Goal: Transaction & Acquisition: Purchase product/service

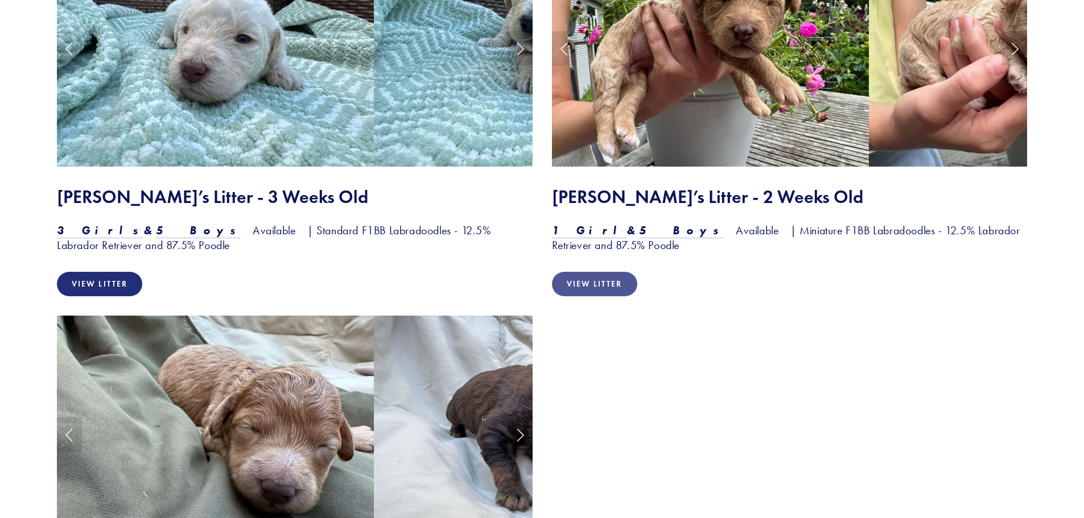
scroll to position [1480, 0]
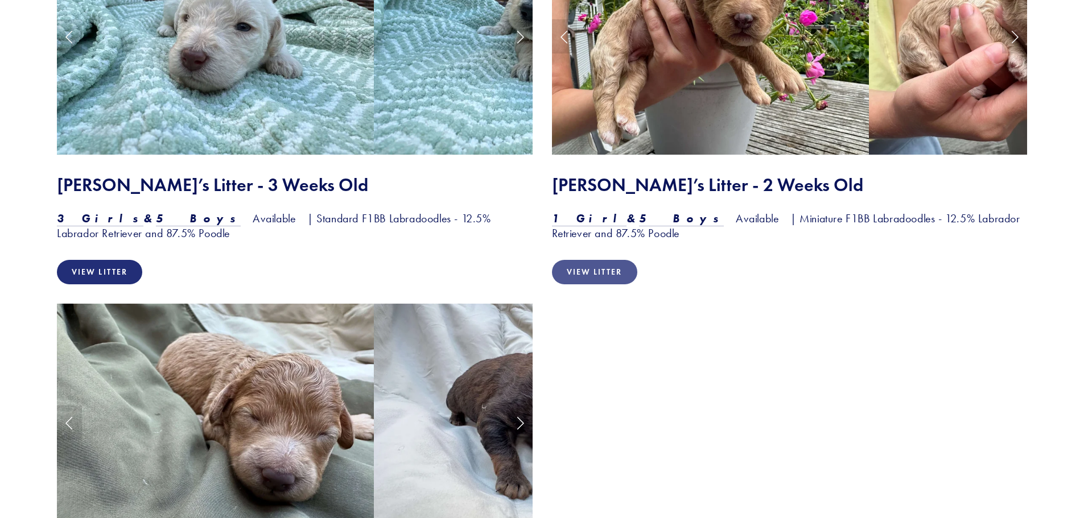
click at [597, 270] on link "View Litter" at bounding box center [594, 272] width 85 height 24
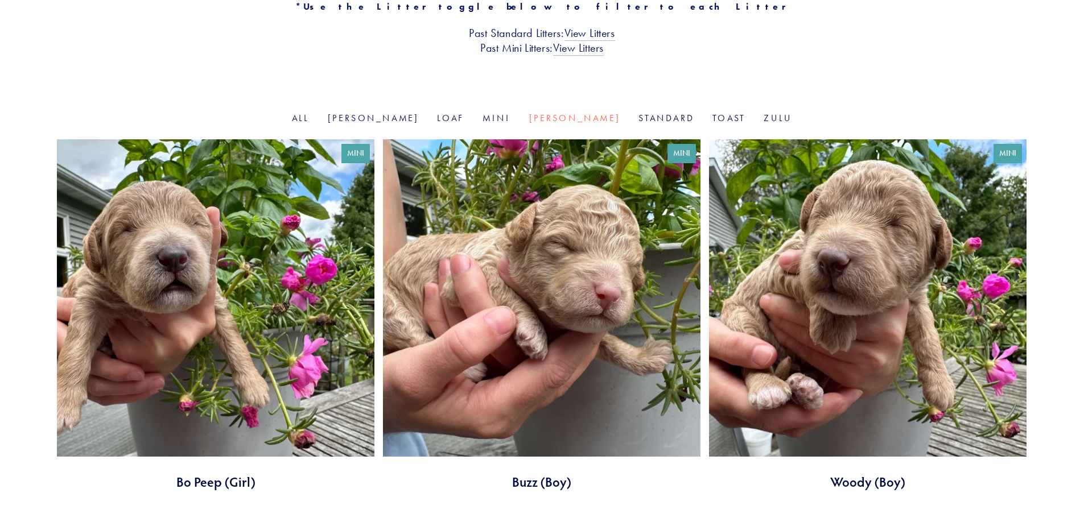
scroll to position [228, 0]
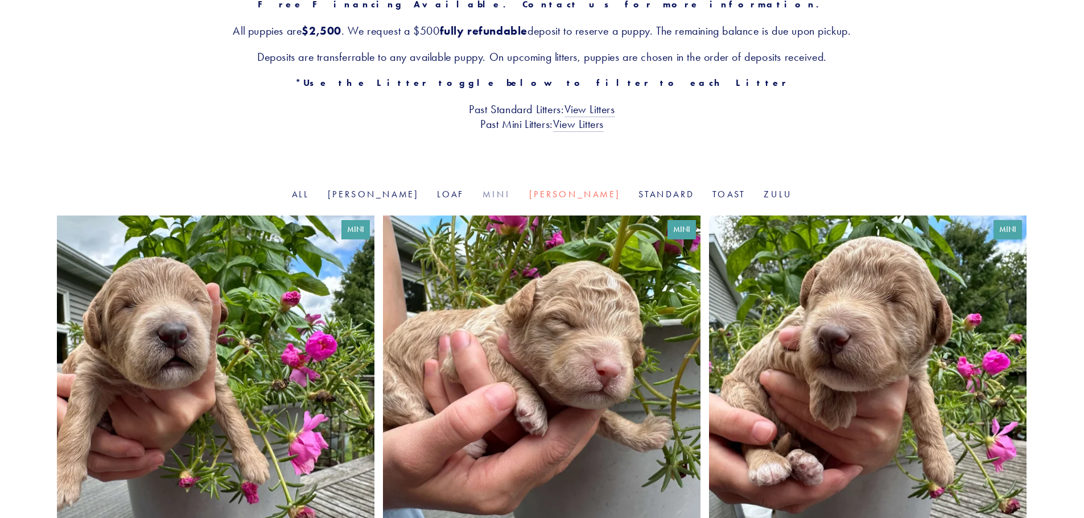
click at [506, 196] on link "Mini" at bounding box center [497, 194] width 28 height 11
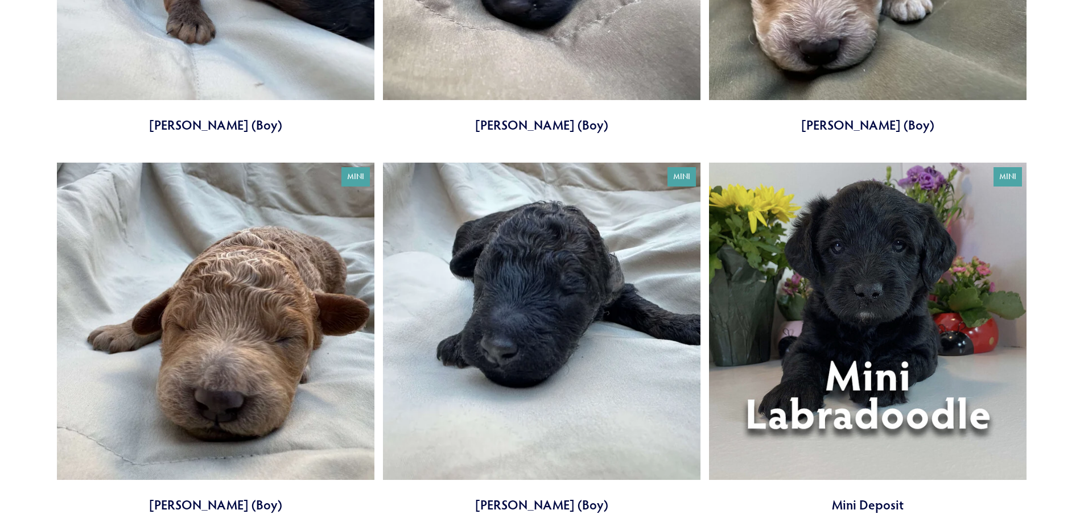
scroll to position [2618, 0]
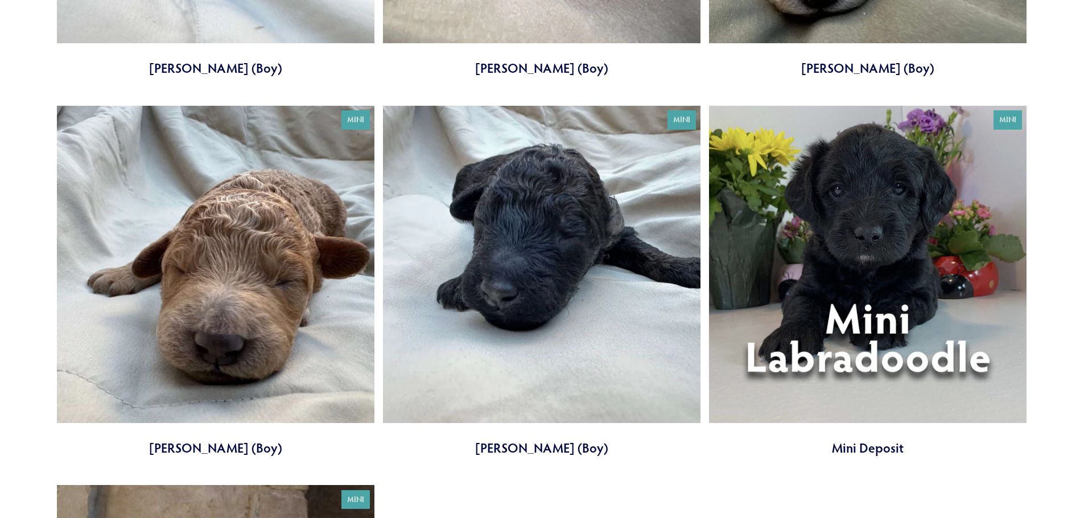
click at [847, 351] on link at bounding box center [868, 282] width 318 height 352
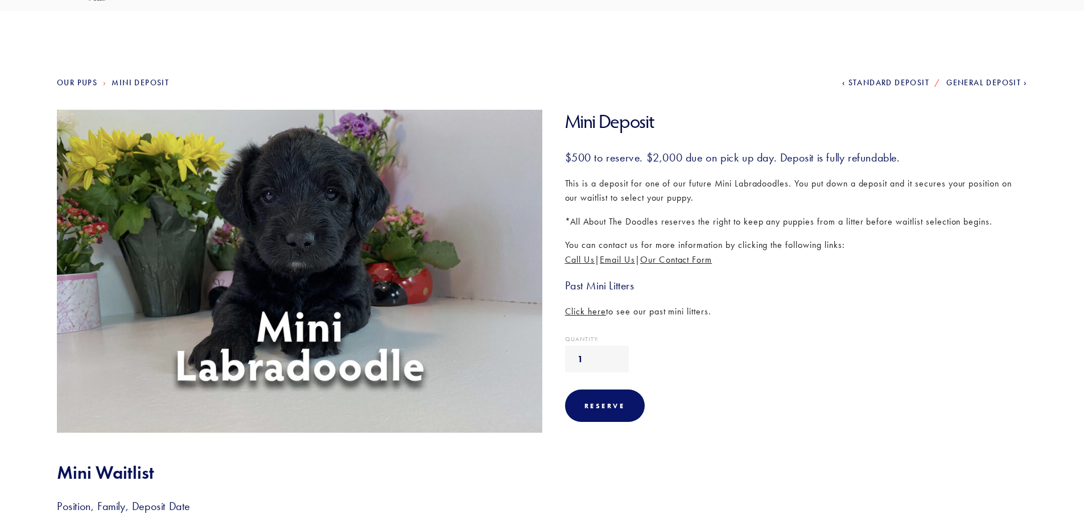
scroll to position [57, 0]
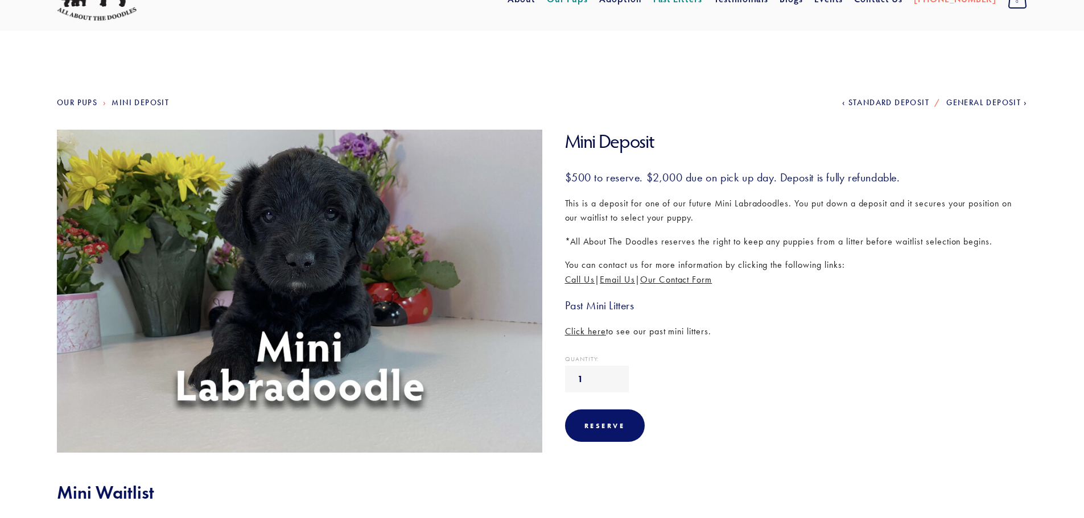
click at [398, 285] on img at bounding box center [300, 291] width 500 height 323
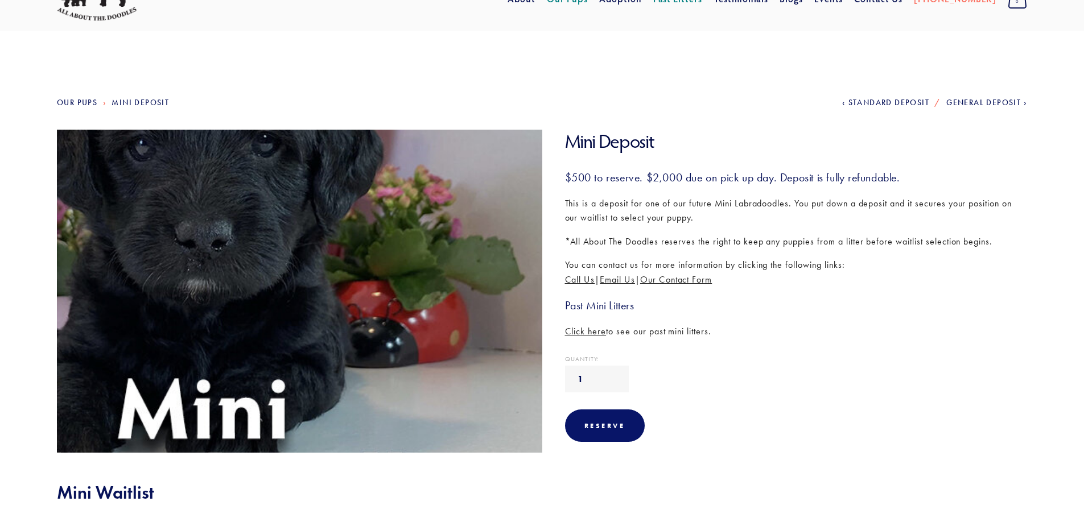
click at [397, 285] on img at bounding box center [300, 291] width 500 height 323
